Goal: Find specific page/section: Find specific page/section

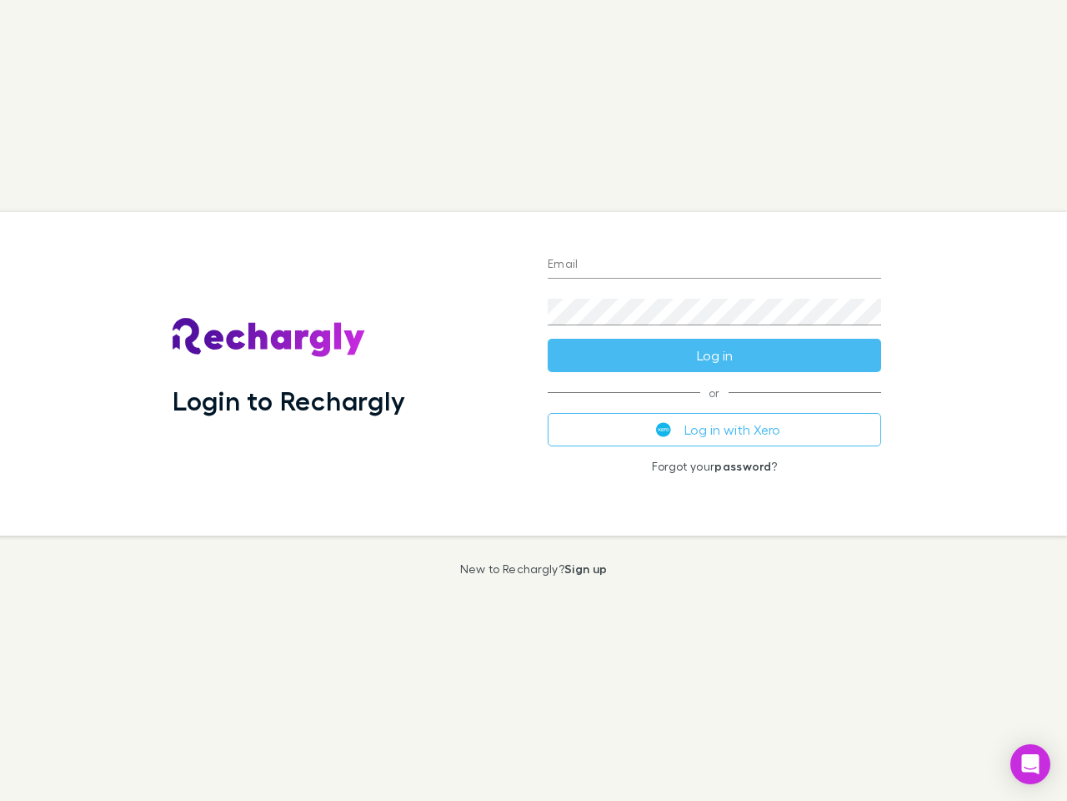
click at [534, 400] on div "Login to Rechargly" at bounding box center [346, 374] width 375 height 324
click at [715, 265] on input "Email" at bounding box center [715, 265] width 334 height 27
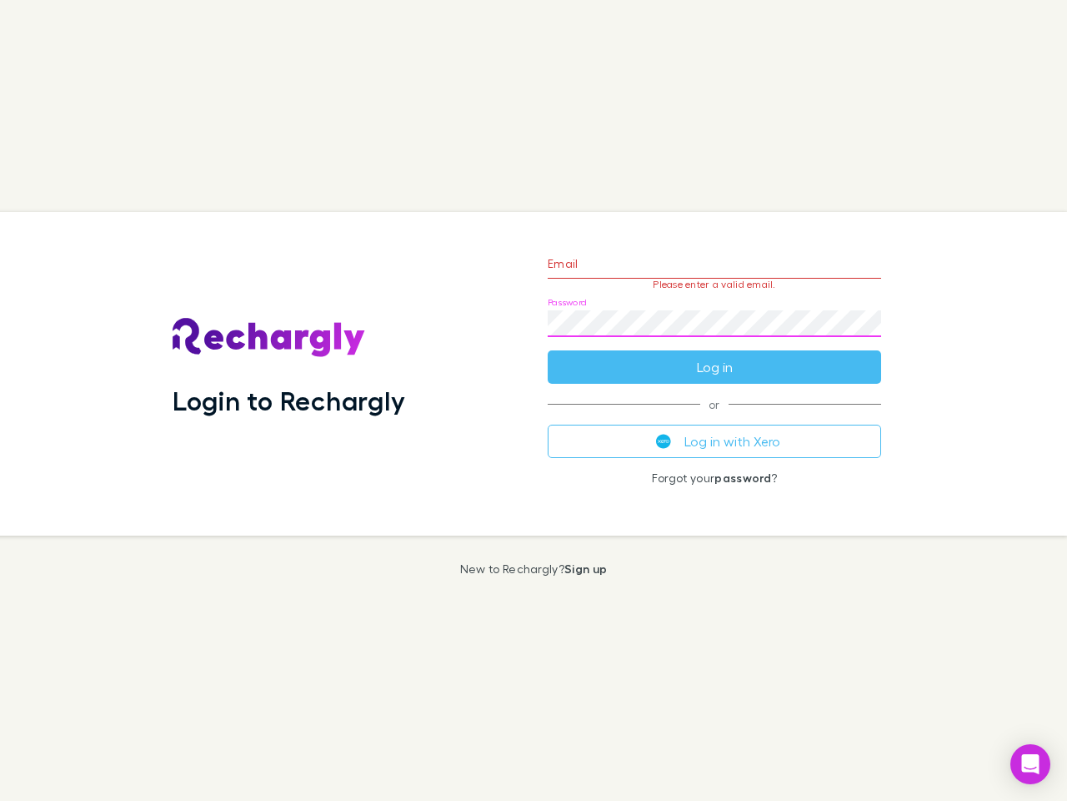
click at [715, 355] on form "Email Please enter a valid email. Password Log in" at bounding box center [715, 311] width 334 height 145
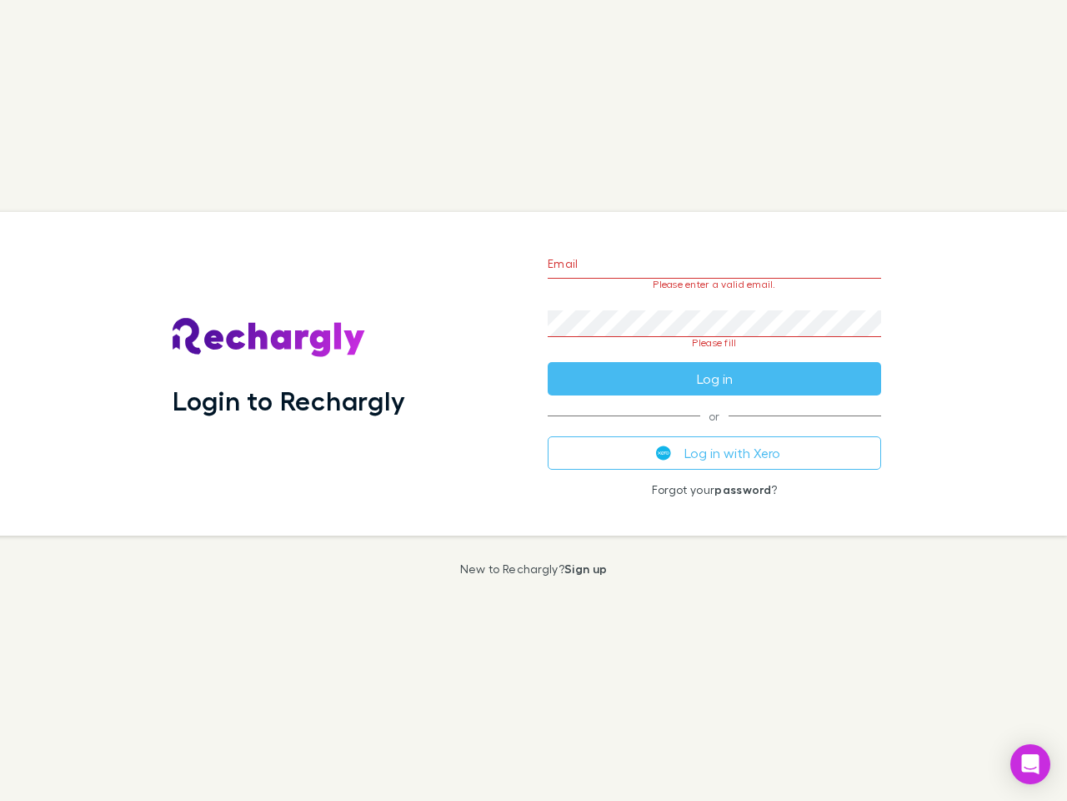
click at [715, 429] on div "Email Please enter a valid email. Password Please fill Log in or Log in with Xe…" at bounding box center [715, 374] width 360 height 324
click at [1031, 764] on icon "Open Intercom Messenger" at bounding box center [1031, 764] width 18 height 20
